Goal: Go to known website: Access a specific website the user already knows

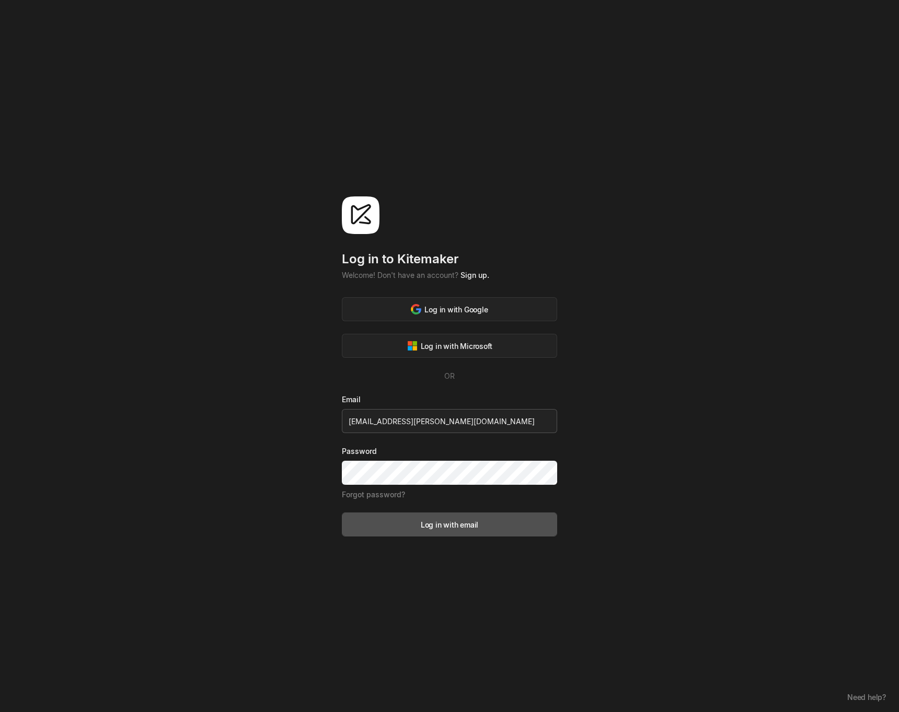
type input "[EMAIL_ADDRESS][PERSON_NAME][DOMAIN_NAME]"
click at [342, 513] on button "Log in with email" at bounding box center [449, 525] width 215 height 24
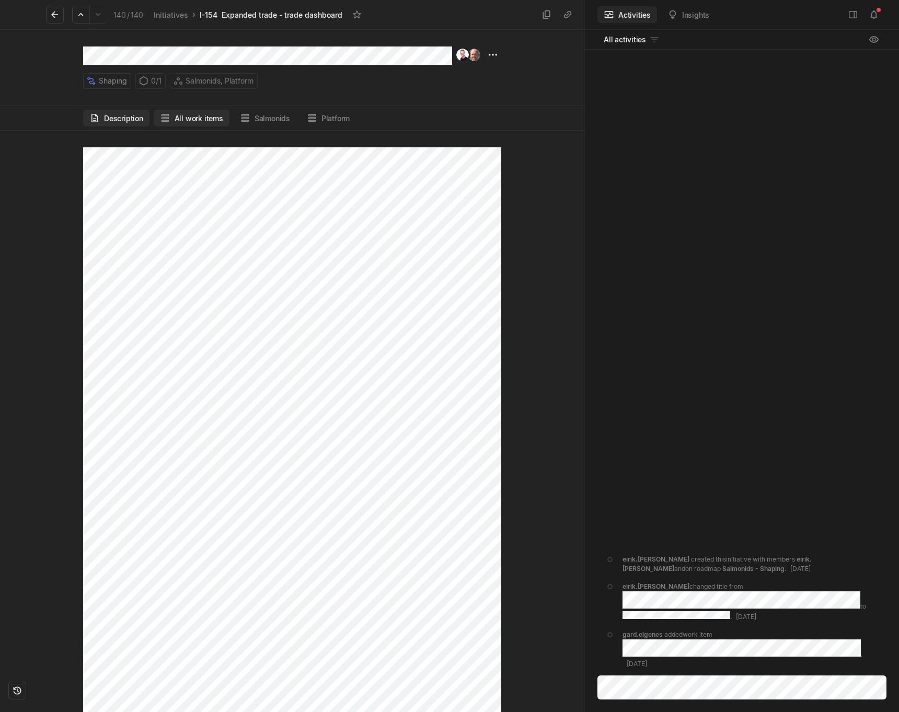
click at [180, 123] on button "All work items" at bounding box center [192, 118] width 76 height 17
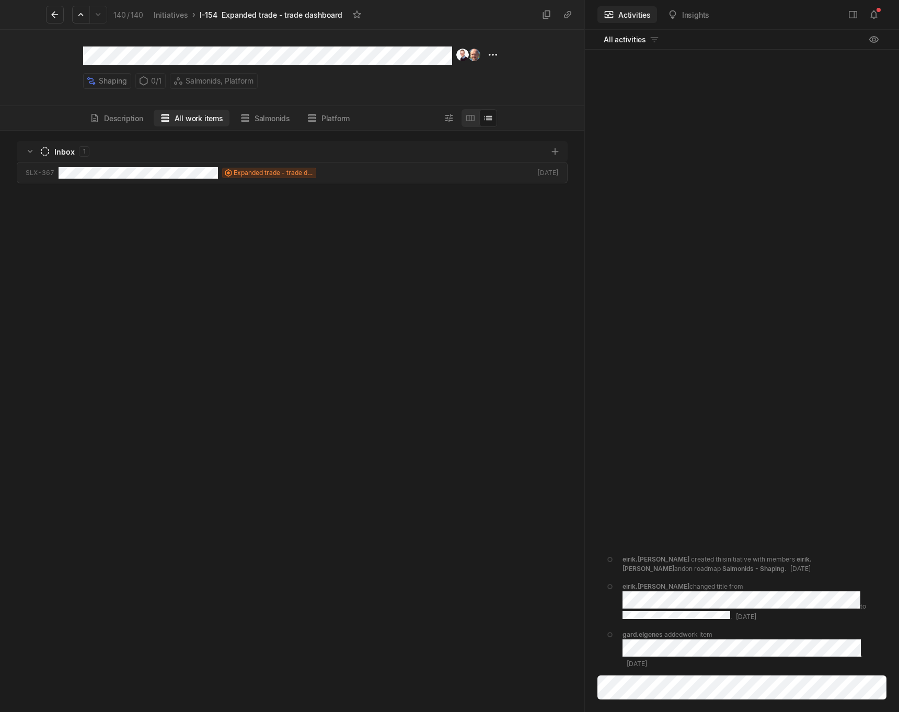
scroll to position [582, 584]
click at [113, 120] on button "Description" at bounding box center [116, 118] width 66 height 17
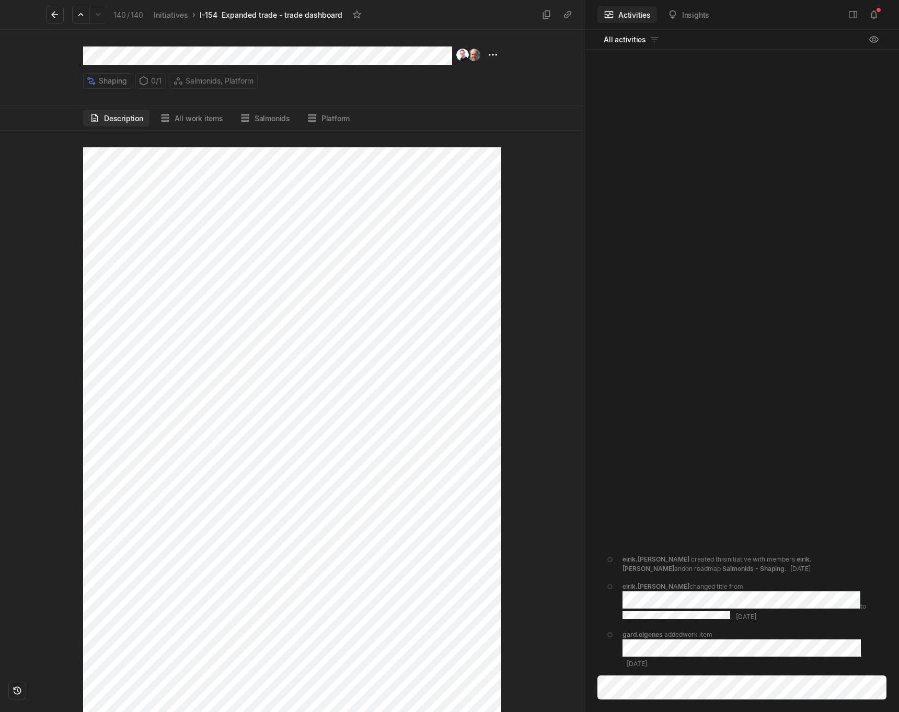
scroll to position [0, 0]
